Goal: Task Accomplishment & Management: Manage account settings

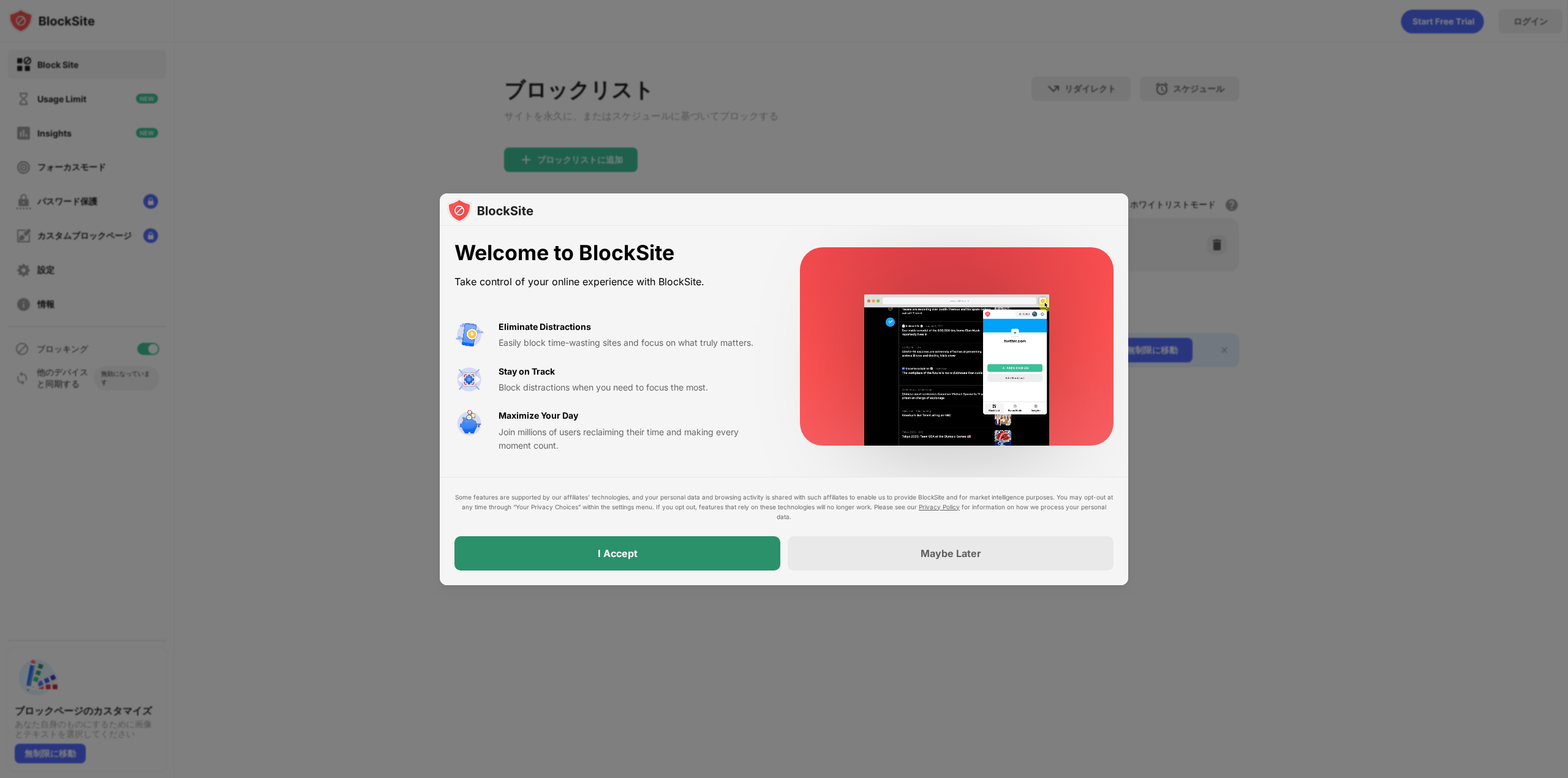
click at [641, 546] on div "I Accept" at bounding box center [617, 553] width 325 height 34
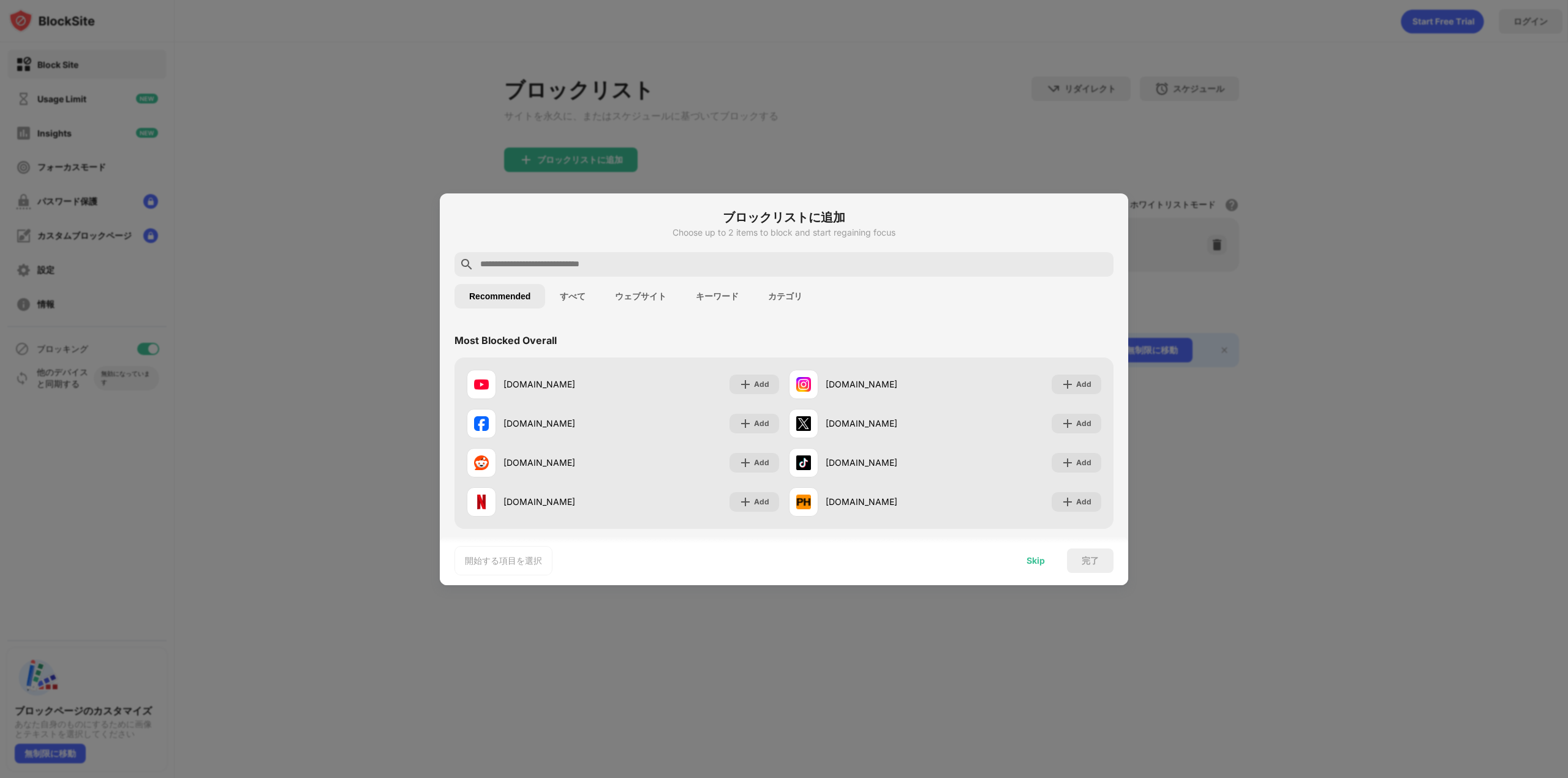
click at [1036, 565] on div "Skip" at bounding box center [1035, 561] width 48 height 24
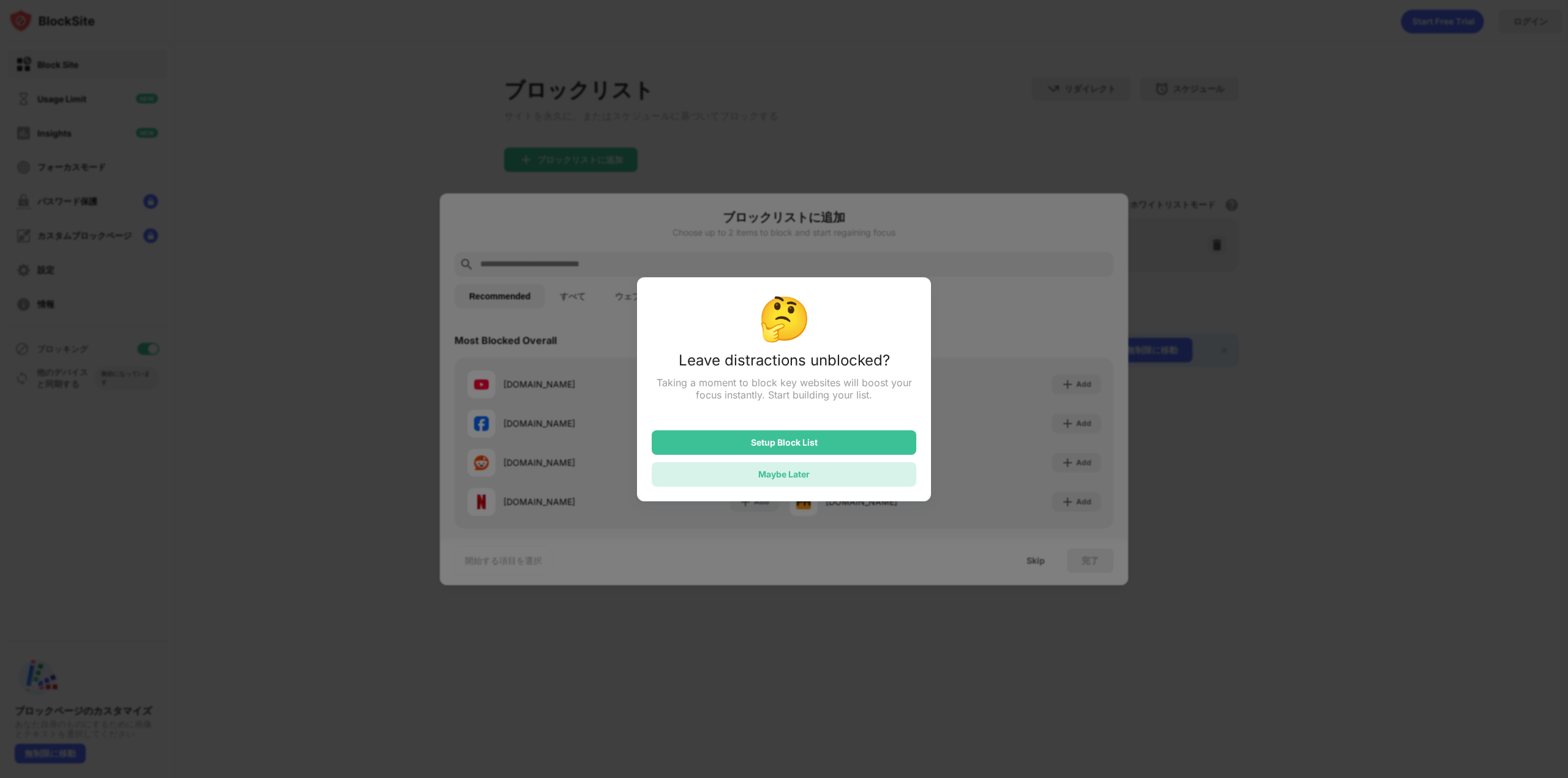
click at [819, 472] on div "Maybe Later" at bounding box center [784, 475] width 265 height 24
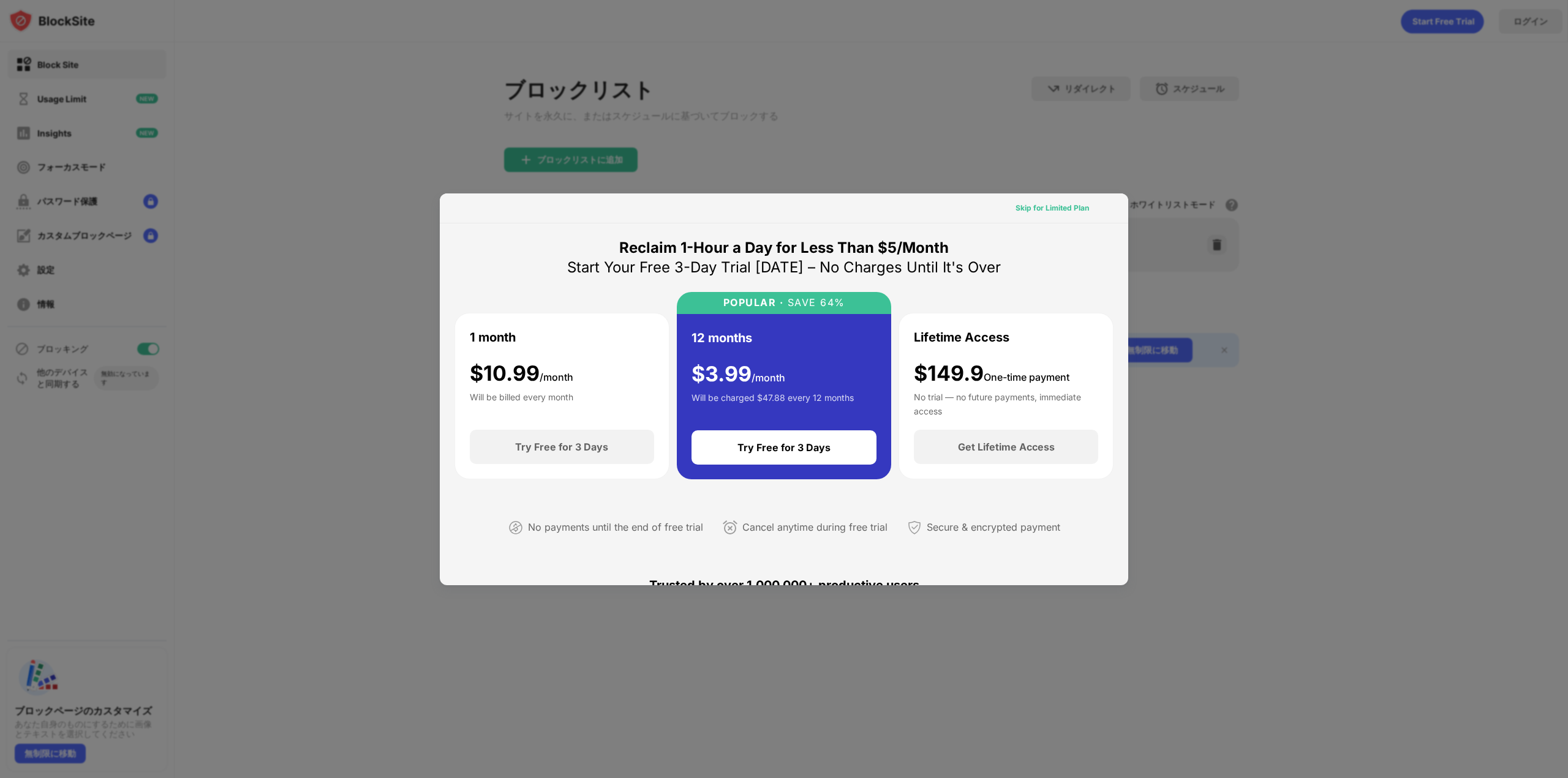
click at [1069, 216] on div "Skip for Limited Plan" at bounding box center [1052, 208] width 93 height 20
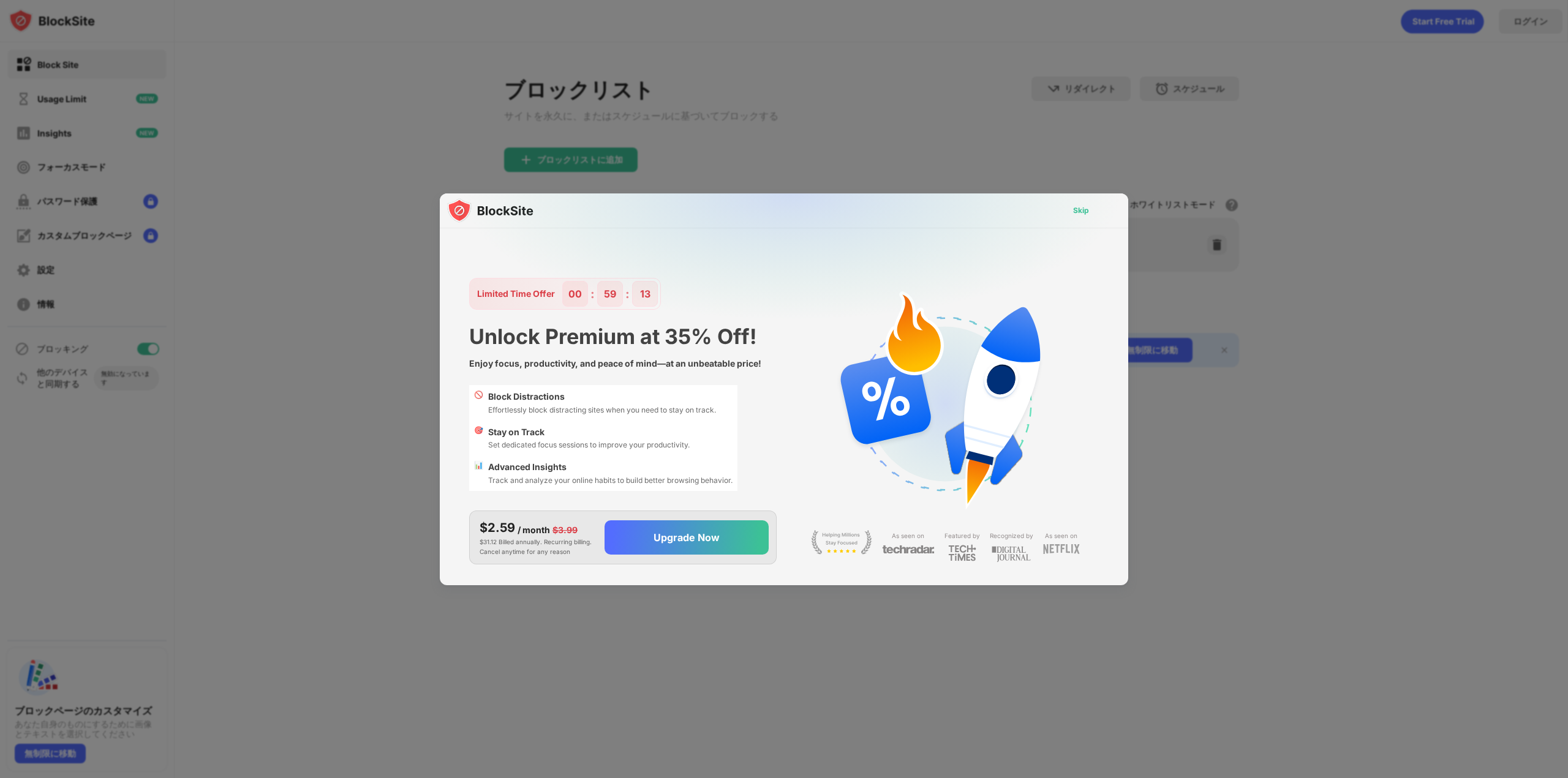
click at [1069, 216] on div "Skip" at bounding box center [1081, 211] width 36 height 20
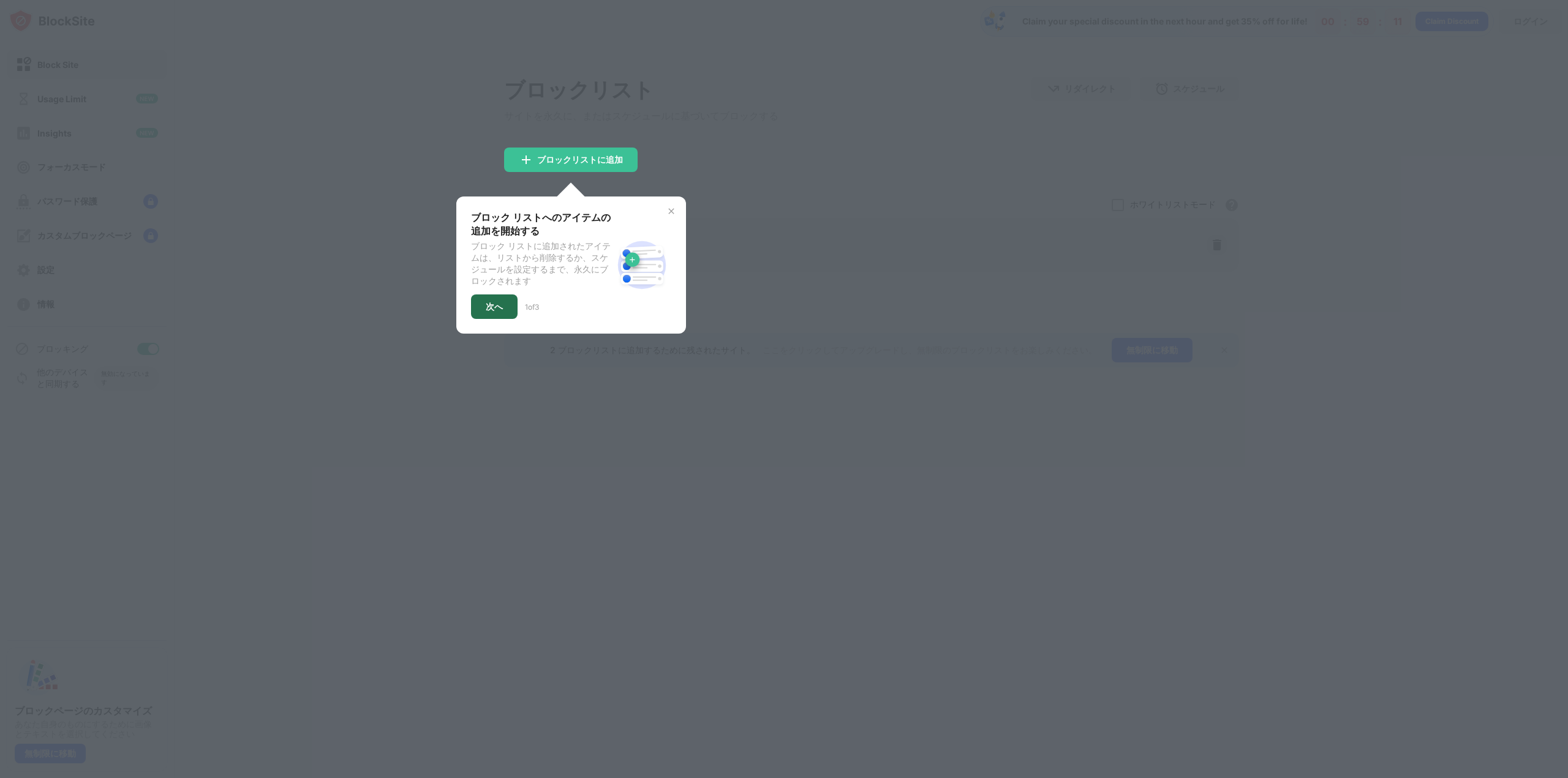
click at [481, 315] on div "次へ" at bounding box center [494, 307] width 46 height 24
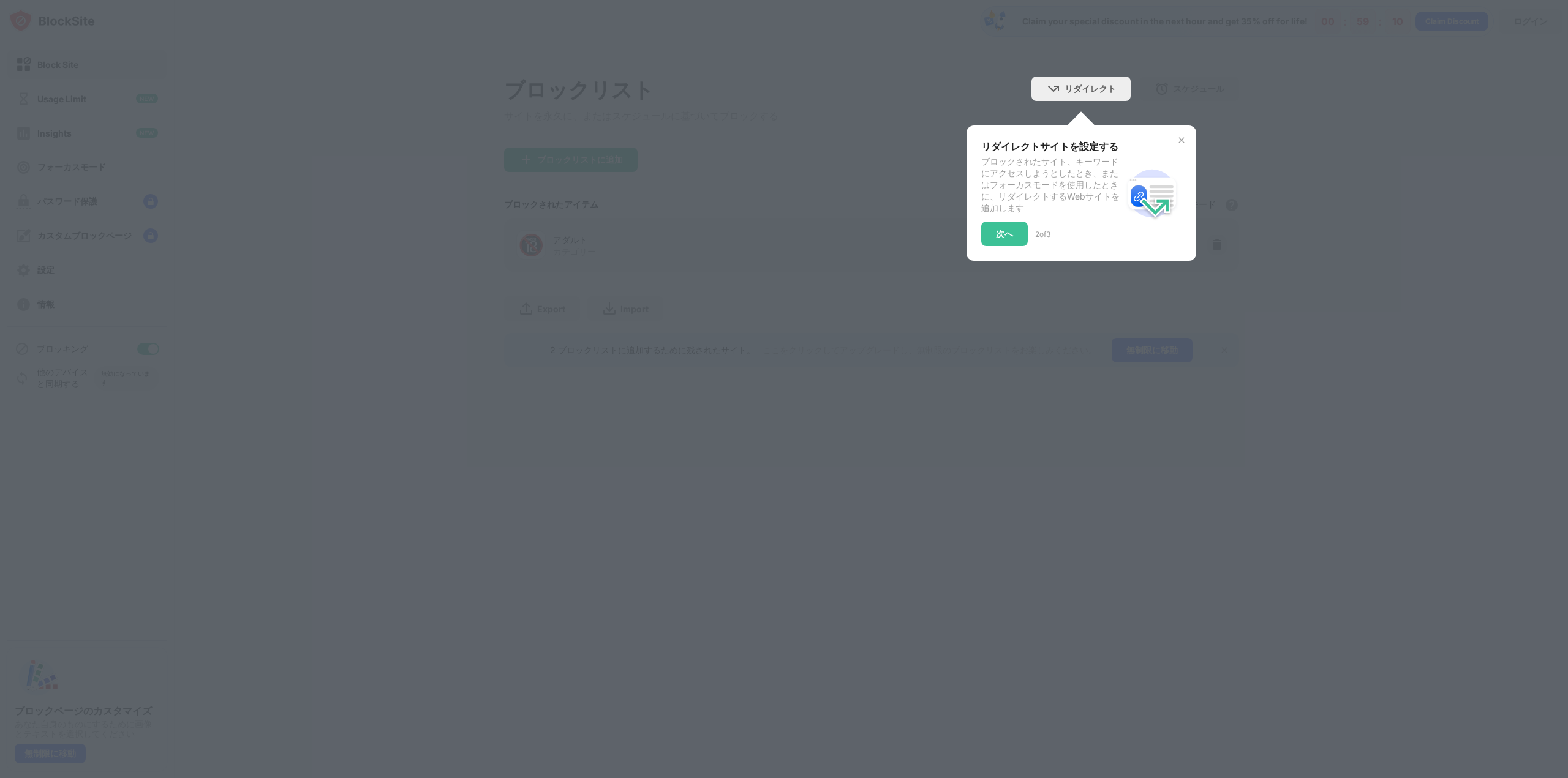
click at [1017, 221] on div "リダイレクトサイトを設定する ブロックされたサイト、キーワードにアクセスしようとしたとき、またはフォーカスモードを使用したときに、リダイレクトするWebサイト…" at bounding box center [1052, 193] width 142 height 106
click at [1007, 235] on div "次へ" at bounding box center [1005, 234] width 17 height 10
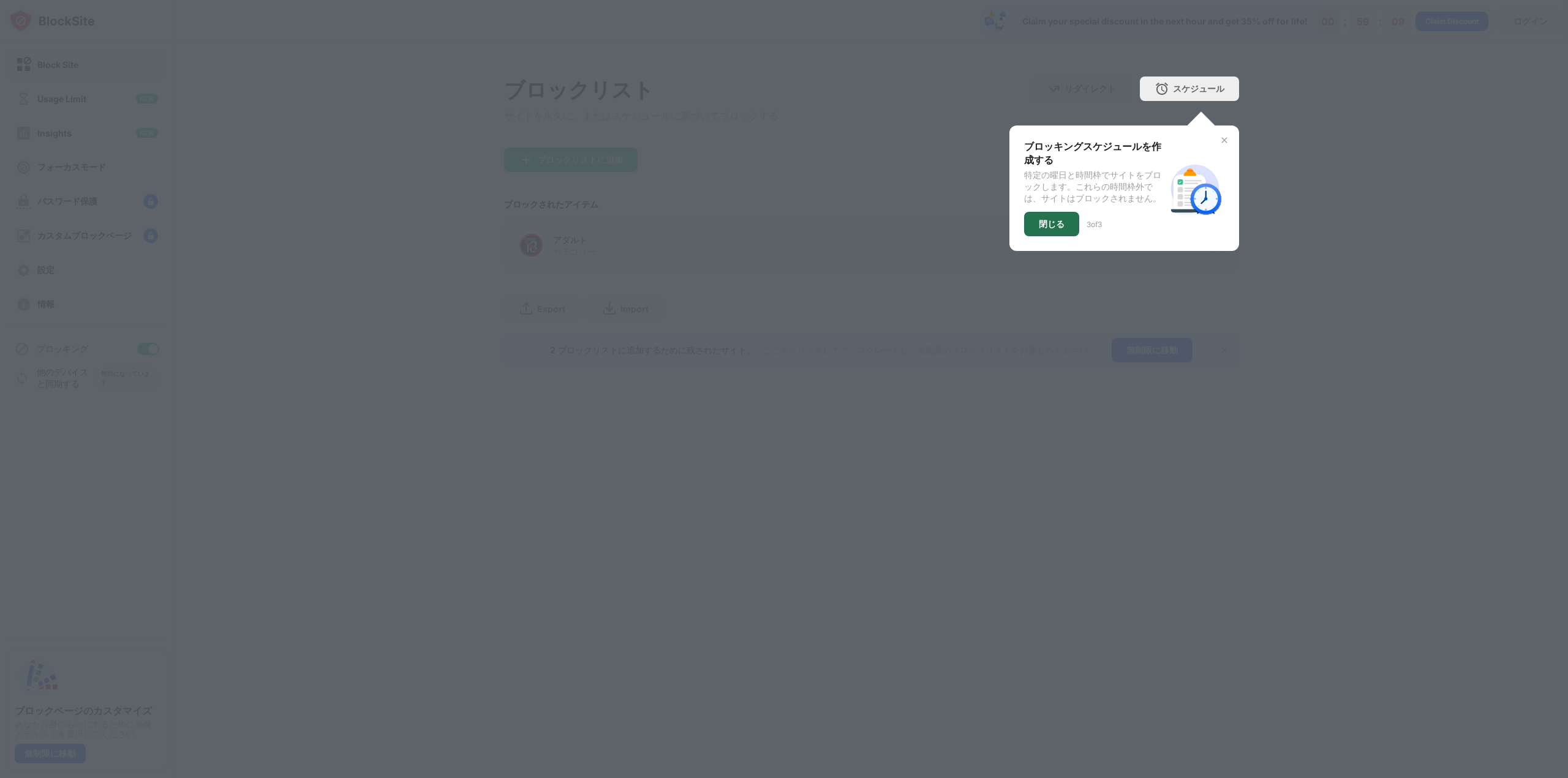
click at [1063, 234] on div "閉じる" at bounding box center [1052, 224] width 55 height 24
